Goal: Task Accomplishment & Management: Use online tool/utility

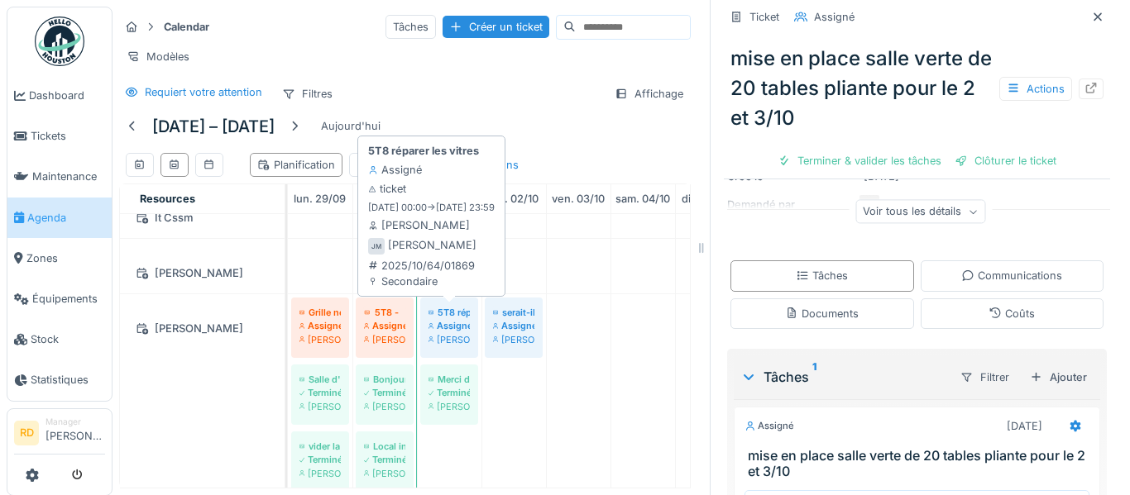
click at [448, 333] on div "Joel Miras" at bounding box center [448, 339] width 41 height 13
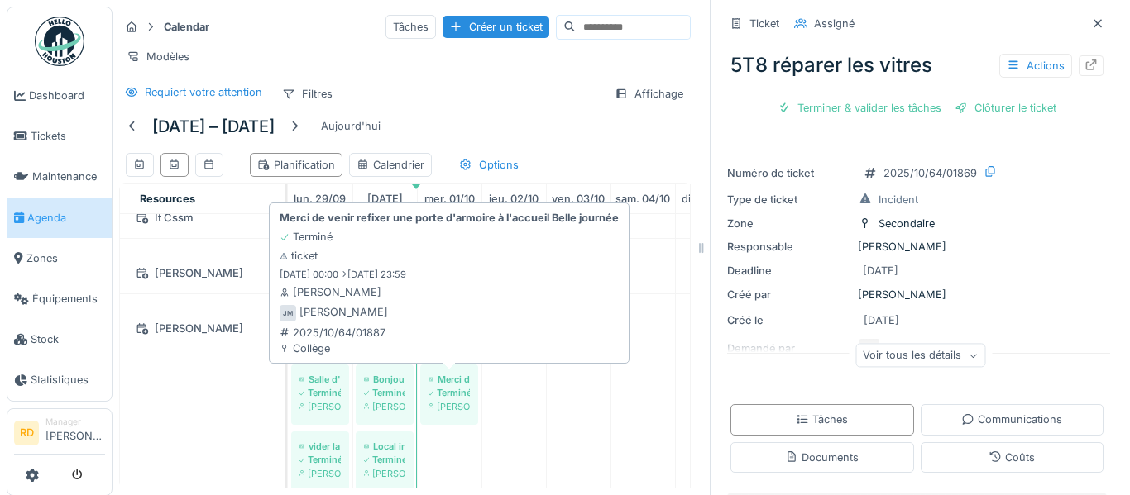
click at [457, 403] on div "Joel Miras" at bounding box center [448, 406] width 41 height 13
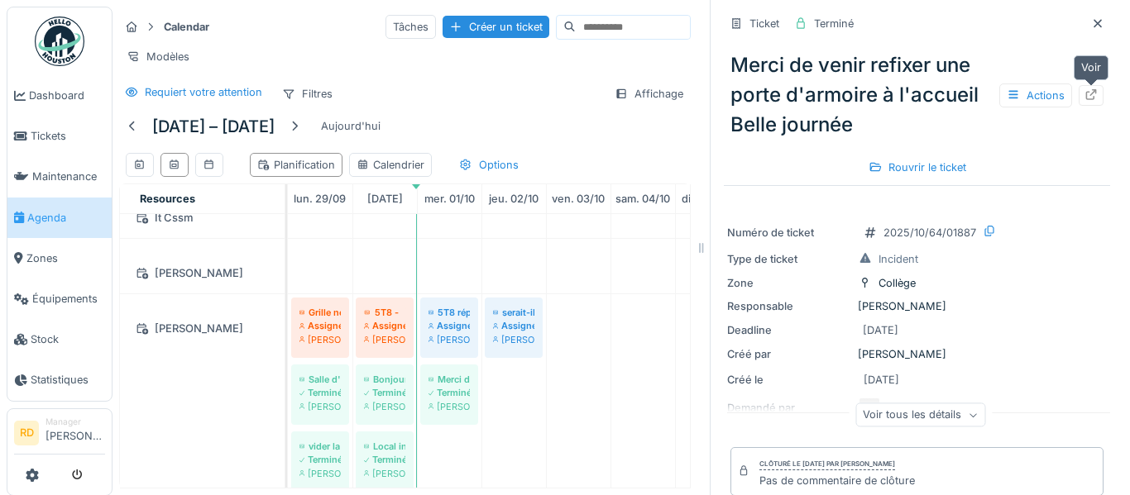
click at [1088, 98] on icon at bounding box center [1090, 94] width 13 height 11
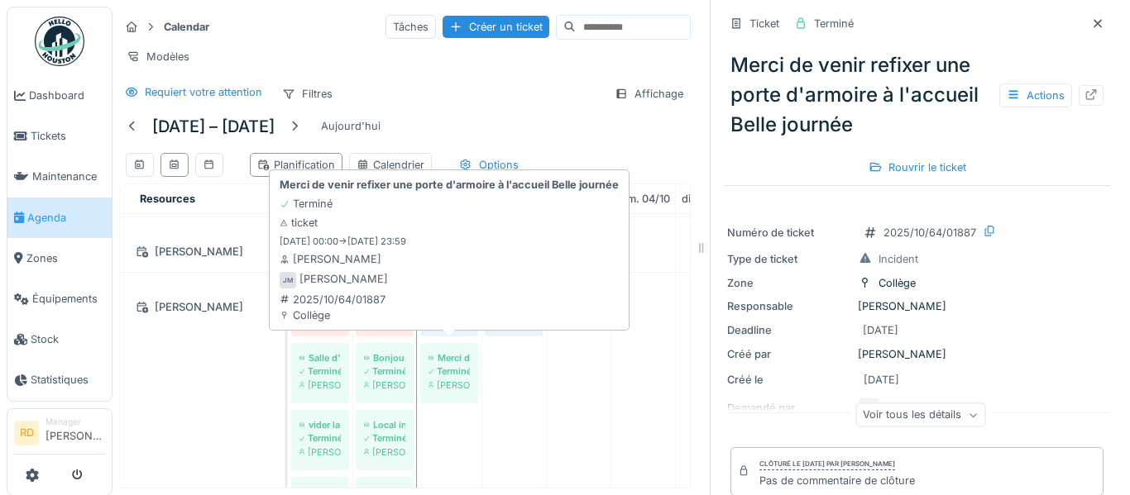
scroll to position [407, 0]
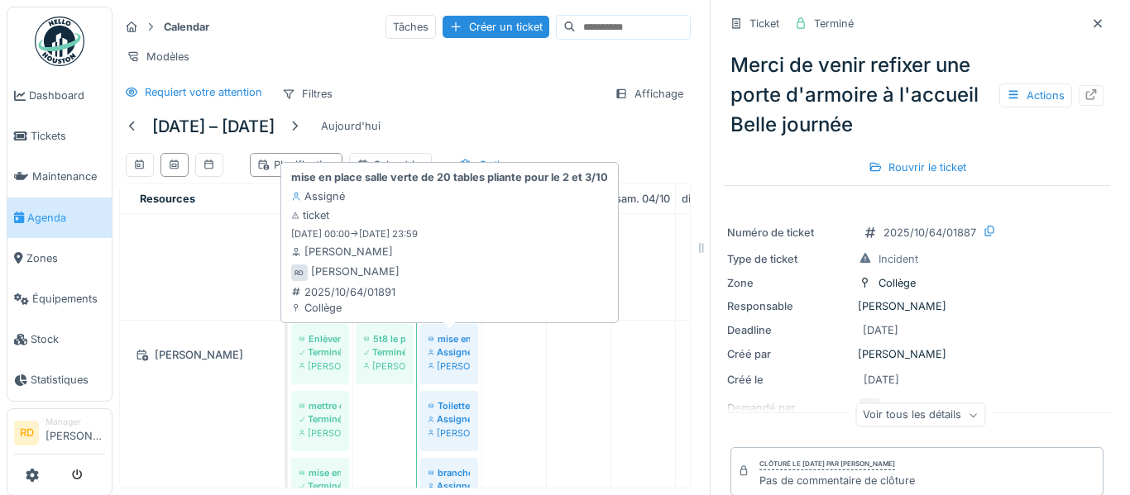
click at [455, 362] on div "[PERSON_NAME]" at bounding box center [448, 366] width 41 height 13
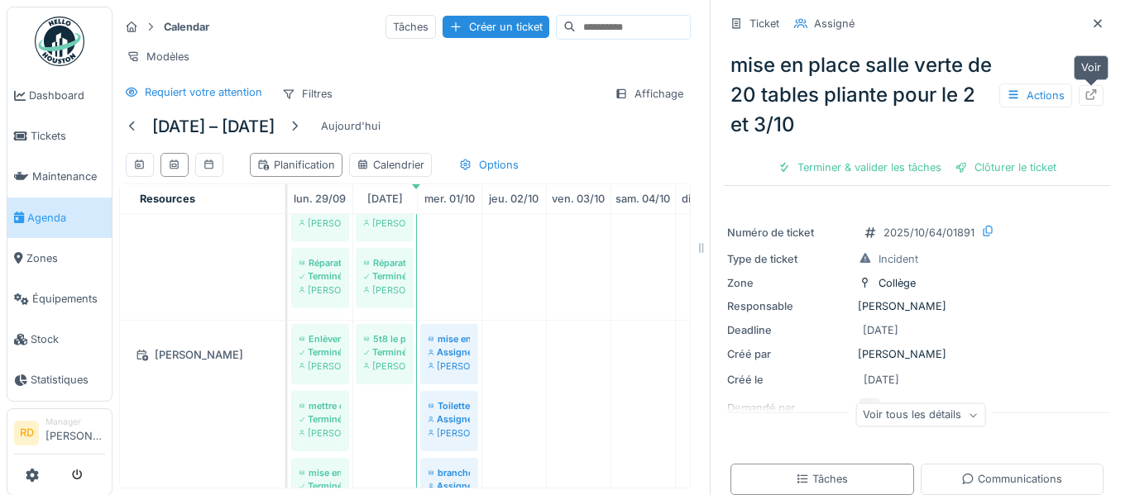
click at [1097, 88] on div at bounding box center [1090, 95] width 25 height 21
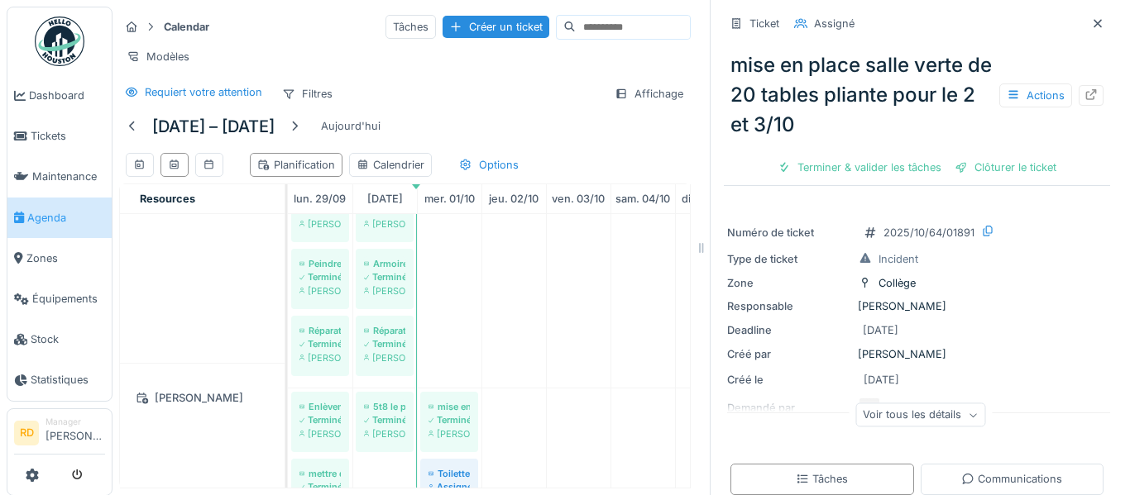
scroll to position [753, 0]
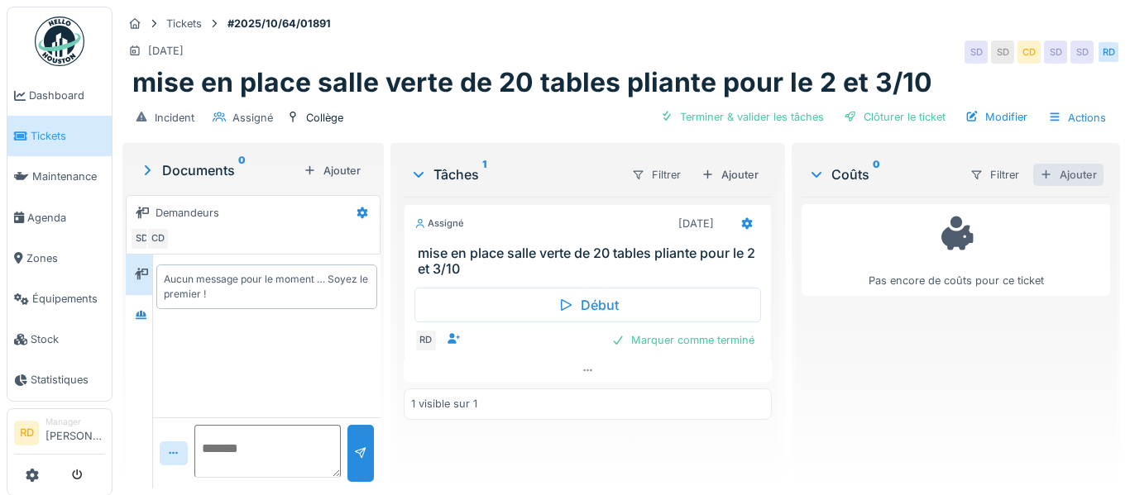
click at [1076, 174] on div "Ajouter" at bounding box center [1068, 175] width 70 height 22
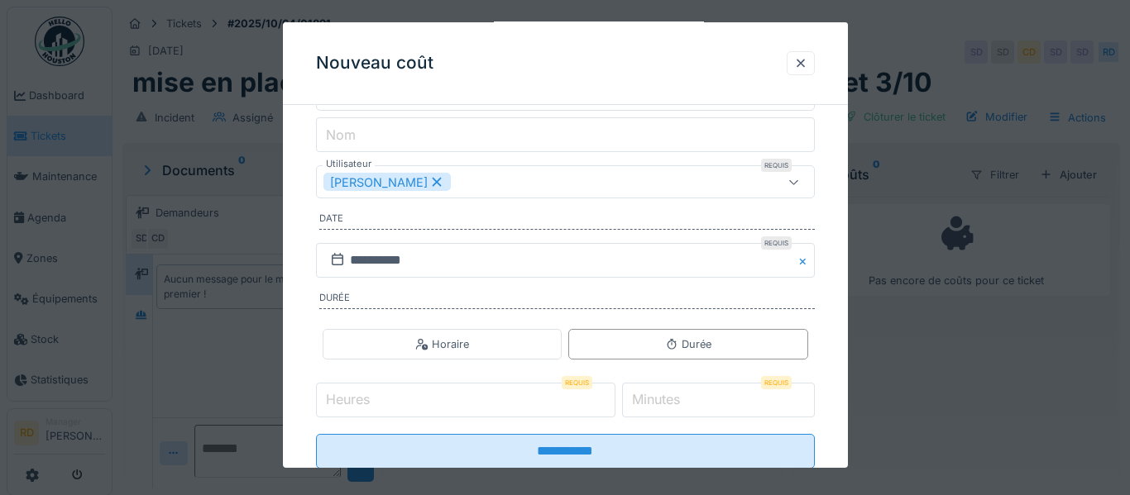
scroll to position [240, 0]
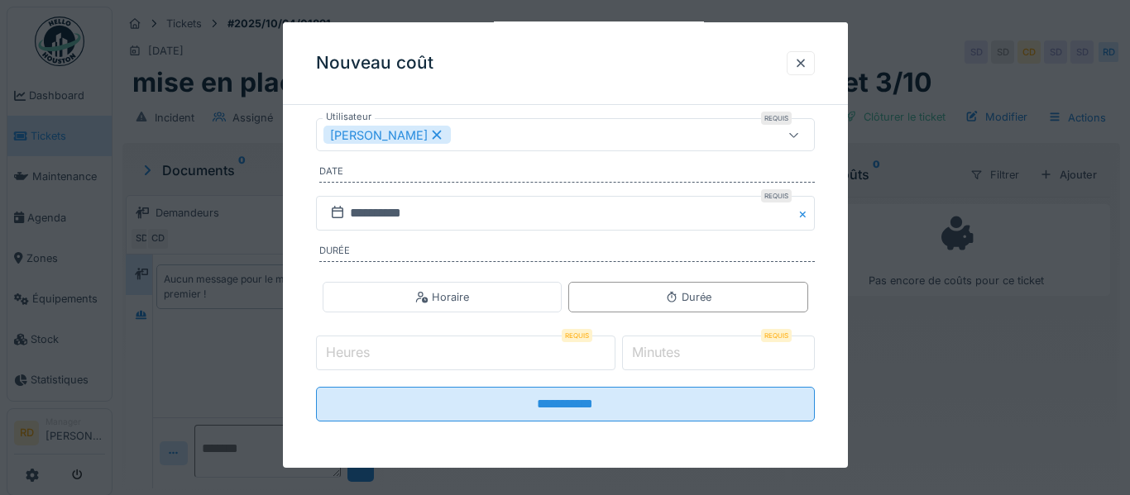
click at [615, 351] on input "*" at bounding box center [465, 353] width 299 height 35
click at [615, 348] on input "*" at bounding box center [465, 353] width 299 height 35
type input "*"
click at [615, 348] on input "*" at bounding box center [465, 353] width 299 height 35
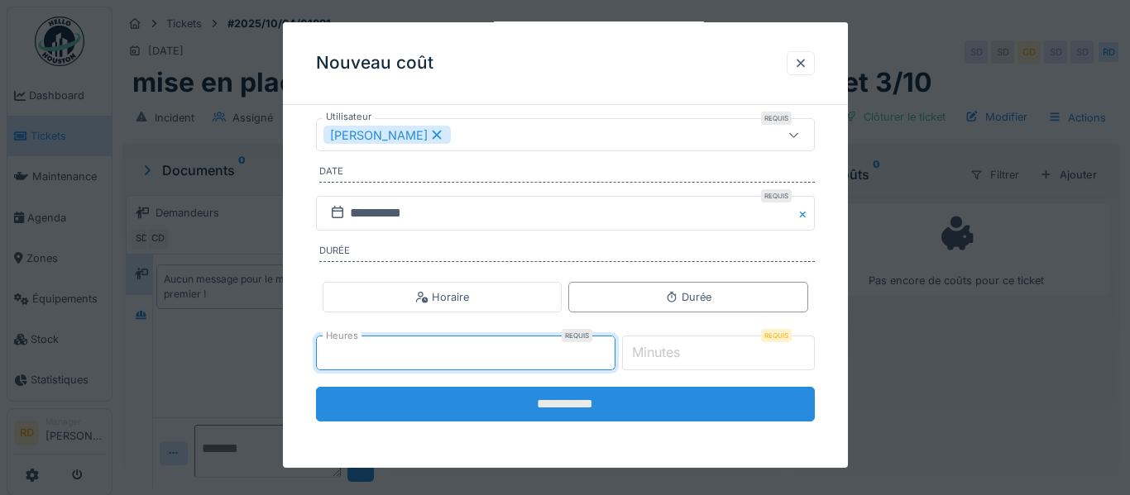
click at [617, 409] on input "**********" at bounding box center [565, 404] width 499 height 35
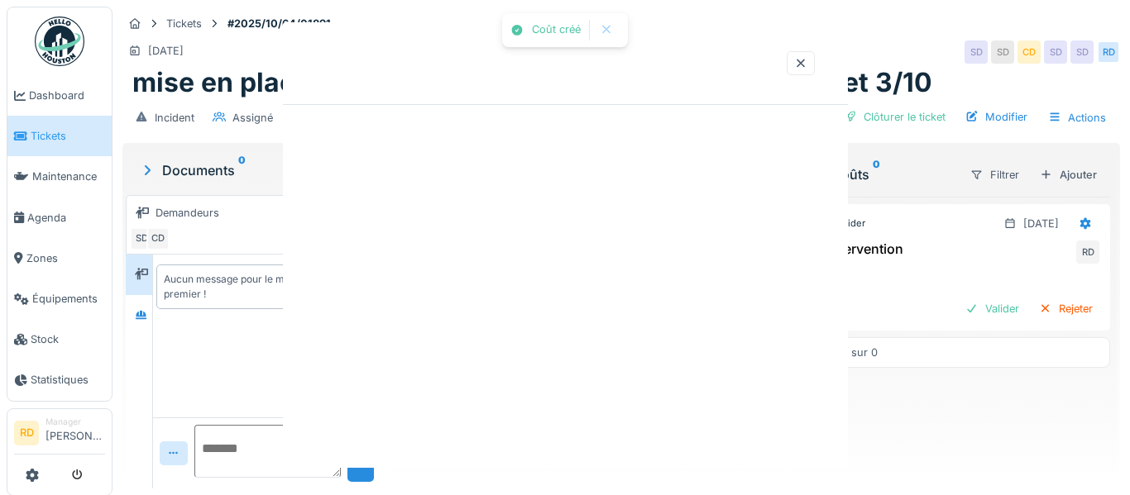
scroll to position [0, 0]
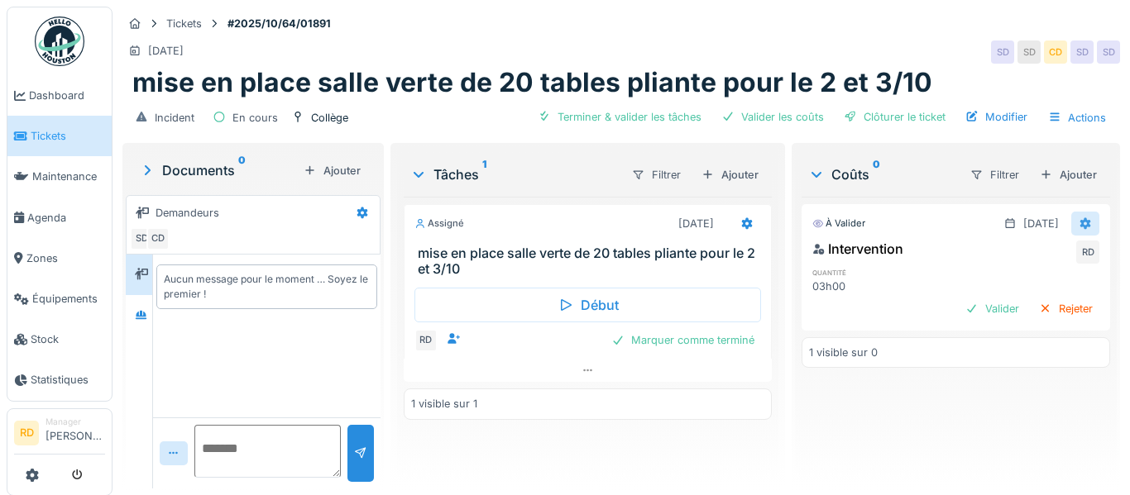
click at [1087, 225] on icon at bounding box center [1085, 223] width 11 height 12
click at [1040, 254] on div "Modifier" at bounding box center [1054, 260] width 80 height 25
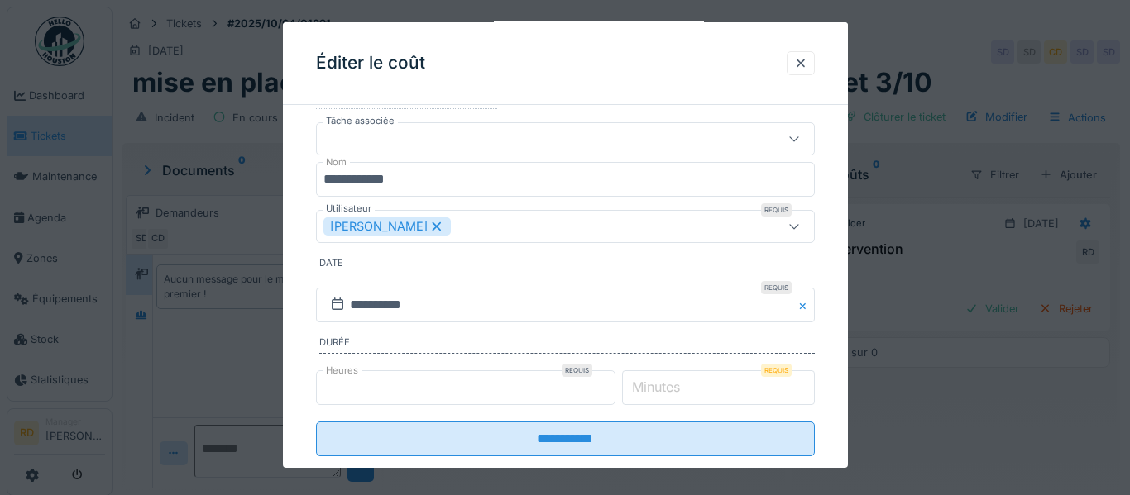
scroll to position [59, 0]
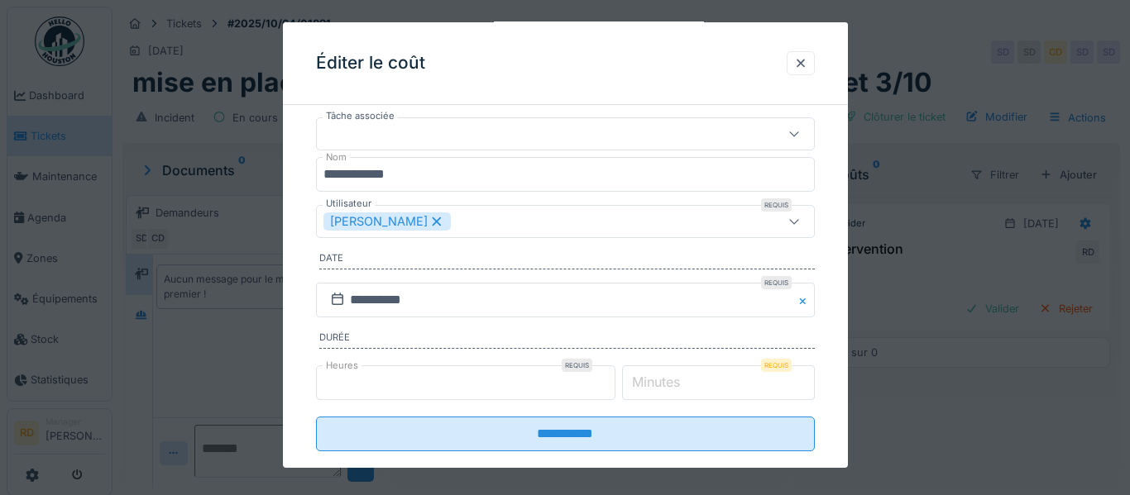
click at [615, 380] on input "*" at bounding box center [465, 383] width 299 height 35
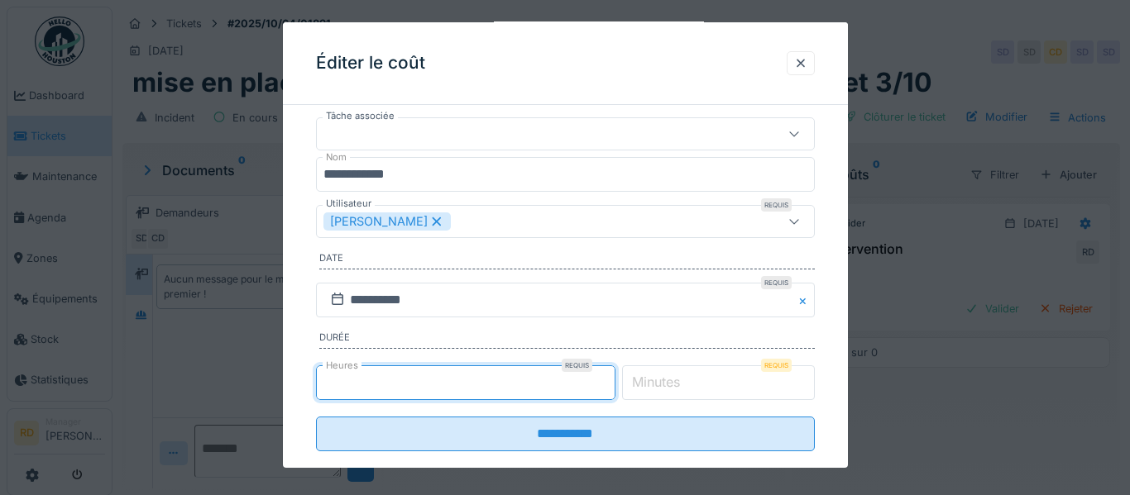
click at [615, 390] on input "*" at bounding box center [465, 383] width 299 height 35
type input "*"
click at [615, 390] on input "*" at bounding box center [465, 383] width 299 height 35
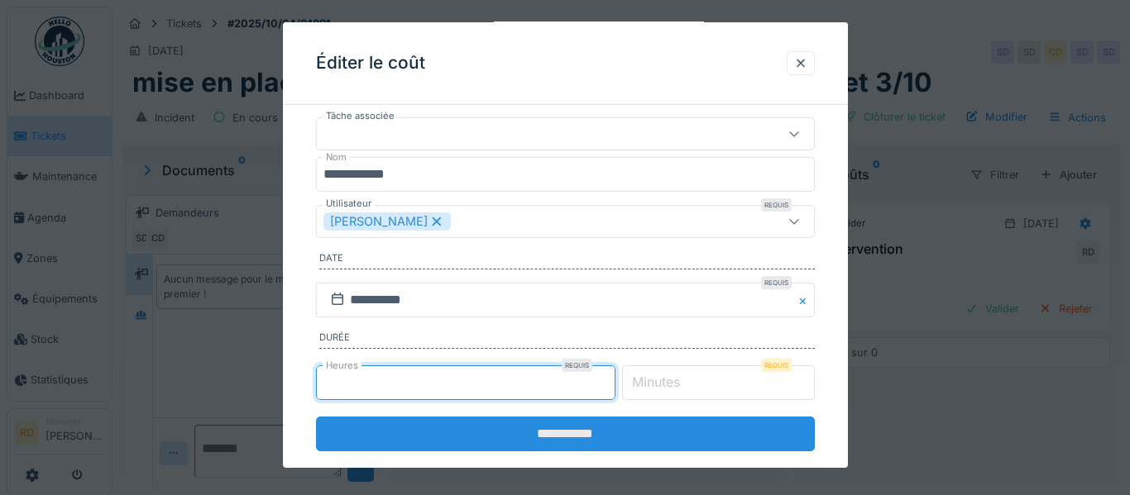
click at [644, 429] on input "**********" at bounding box center [565, 434] width 499 height 35
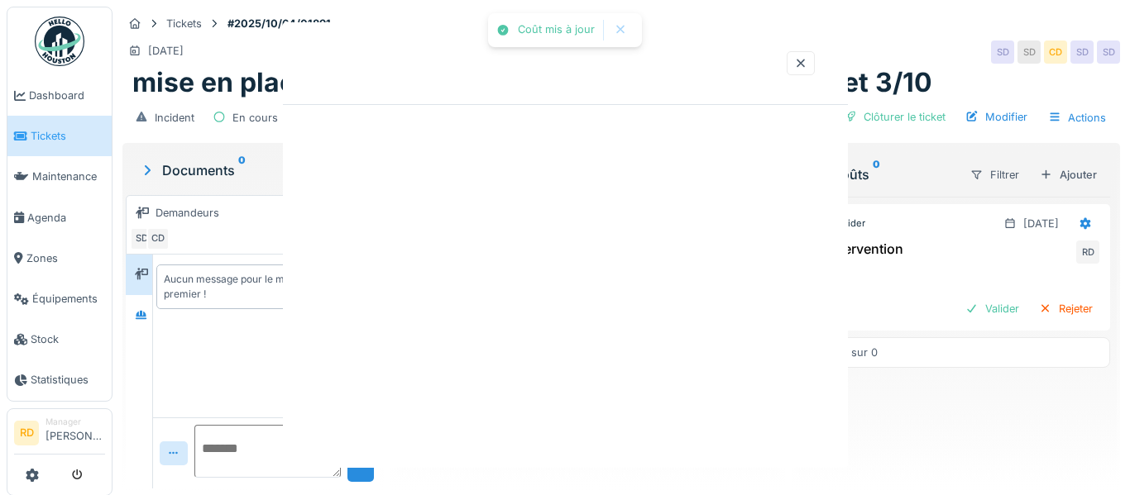
scroll to position [0, 0]
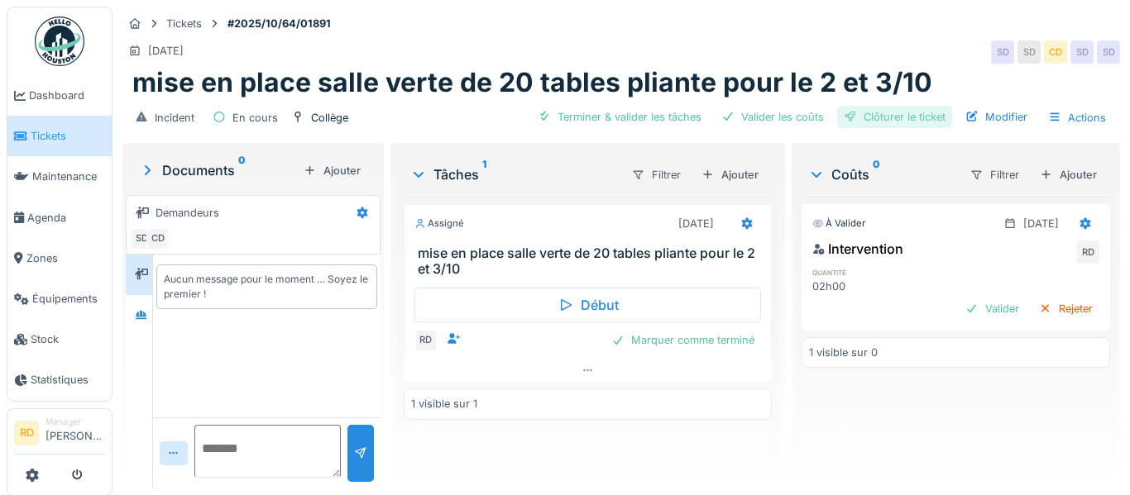
click at [921, 116] on div "Clôturer le ticket" at bounding box center [894, 117] width 115 height 22
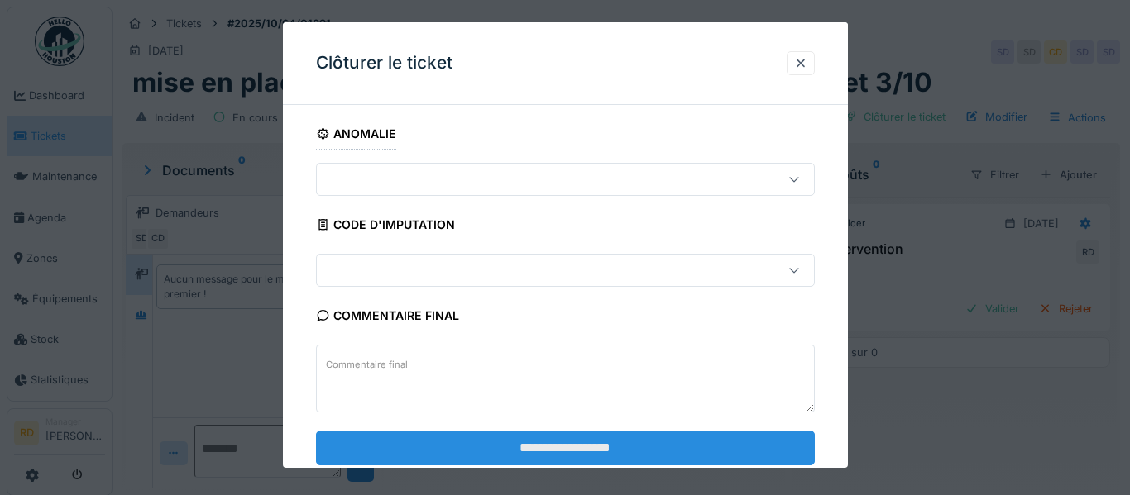
click at [590, 442] on input "**********" at bounding box center [565, 447] width 499 height 35
